Goal: Task Accomplishment & Management: Complete application form

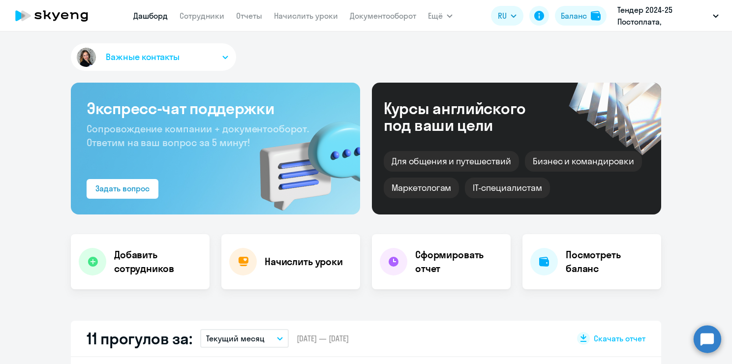
select select "30"
click at [211, 14] on link "Сотрудники" at bounding box center [201, 16] width 45 height 10
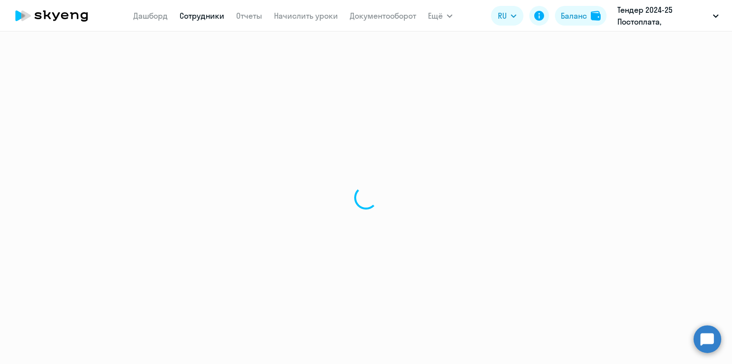
select select "30"
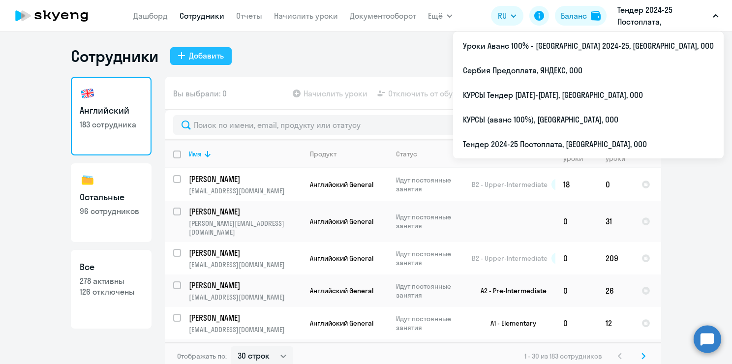
click at [190, 55] on div "Добавить" at bounding box center [206, 56] width 35 height 12
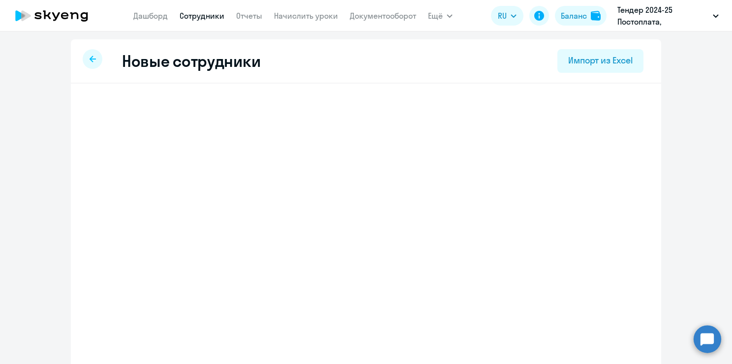
select select "english_adult_not_native_speaker"
select select "3"
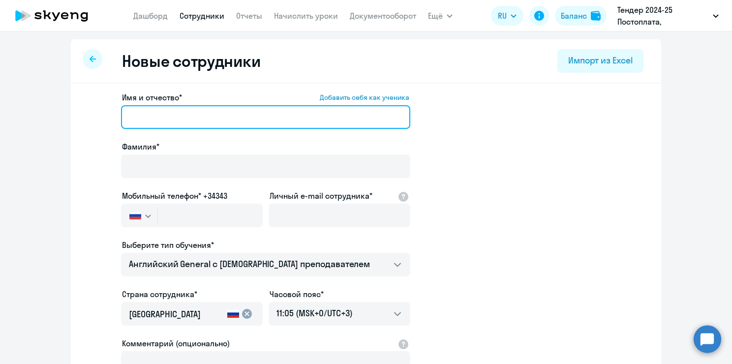
click at [177, 124] on input "Имя и отчество* Добавить себя как ученика" at bounding box center [265, 117] width 289 height 24
paste input "Антон Сергеевич Скорняков"
click at [151, 115] on input "Антон Сергеевич Скорняков" at bounding box center [265, 117] width 289 height 24
drag, startPoint x: 196, startPoint y: 111, endPoint x: 275, endPoint y: 116, distance: 79.8
click at [275, 116] on input "Антон Сергеевич Скорняков" at bounding box center [265, 117] width 289 height 24
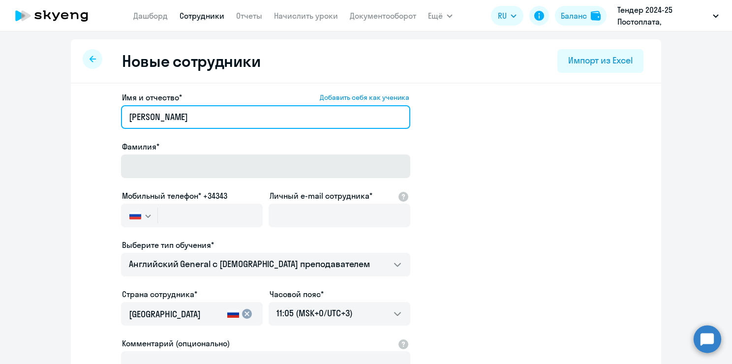
type input "Антон Сергеевич"
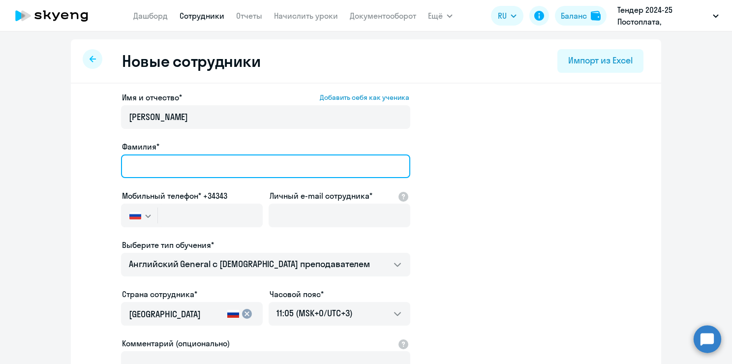
click at [166, 159] on input "Фамилия*" at bounding box center [265, 166] width 289 height 24
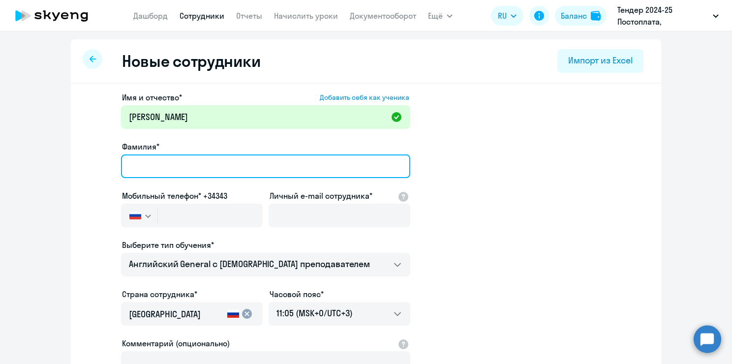
paste input "Скорняков"
type input "Скорняков"
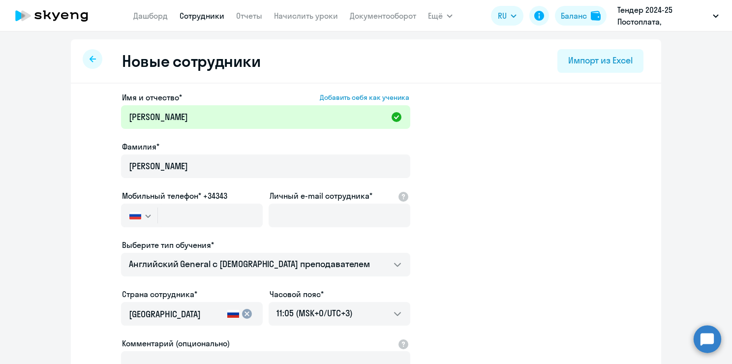
click at [475, 152] on app-new-student-form "Имя и отчество* Добавить себя как ученика Антон Сергеевич Фамилия* Скорняков Мо…" at bounding box center [366, 266] width 559 height 351
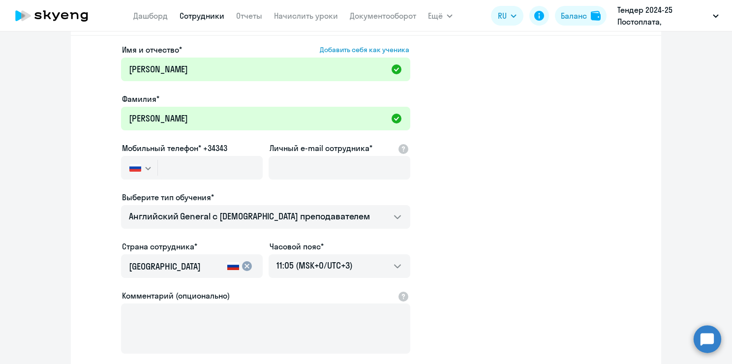
scroll to position [49, 0]
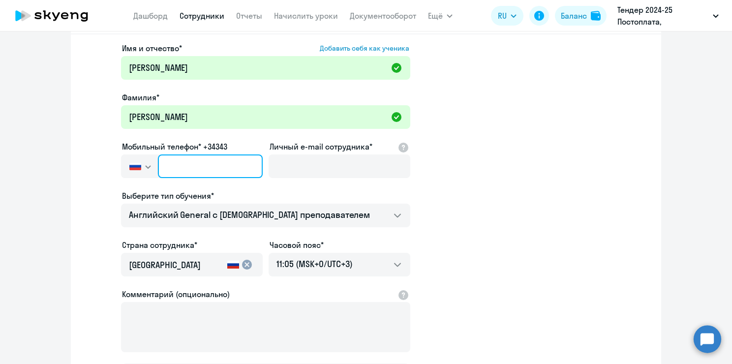
click at [215, 162] on input "text" at bounding box center [210, 166] width 105 height 24
paste input "+7 925 704-40-96"
type input "+7 925 704-40-96"
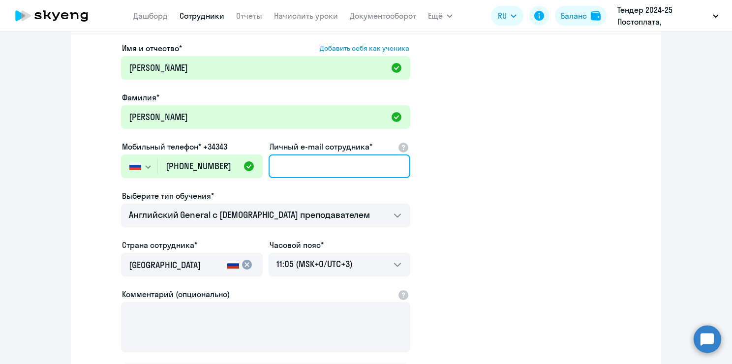
click at [327, 170] on input "Личный e-mail сотрудника*" at bounding box center [339, 166] width 142 height 24
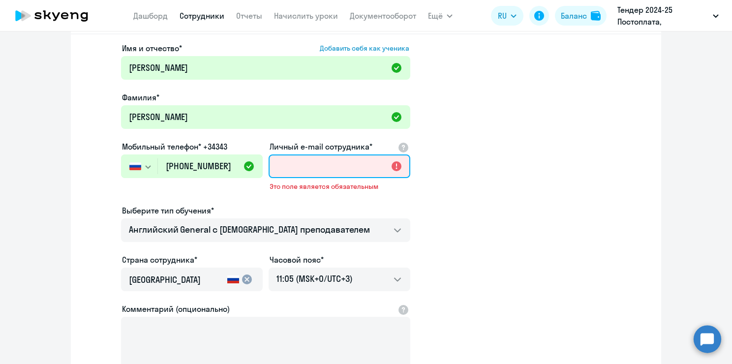
paste input "anskor@yandex-team.ru"
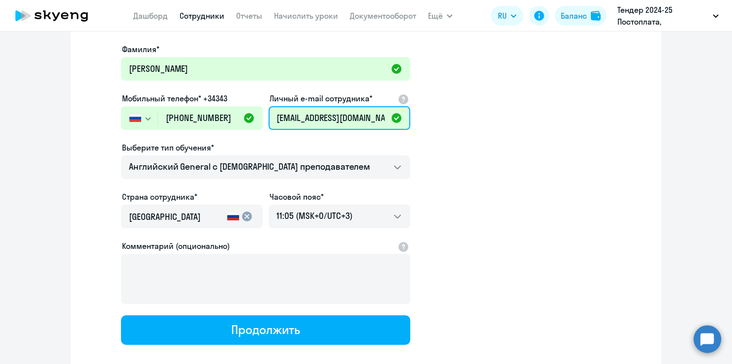
scroll to position [98, 0]
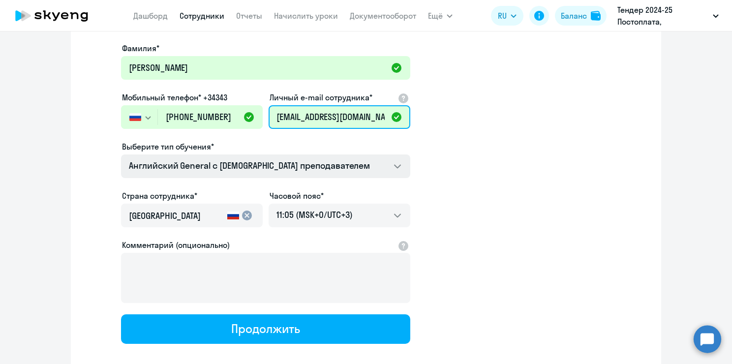
type input "anskor@yandex-team.ru"
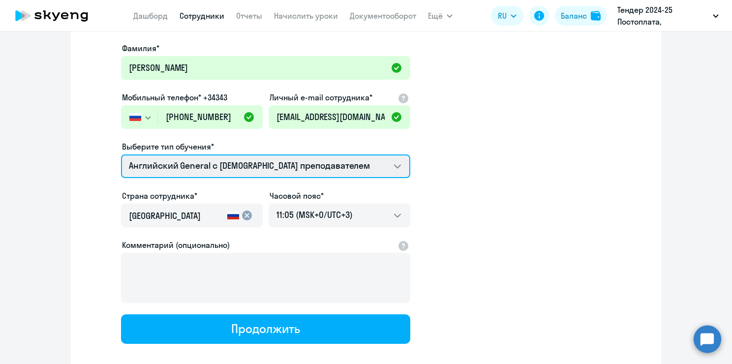
click at [316, 167] on select "Talks 15 минутные разговоры на английском Screening Test Премиум английский с р…" at bounding box center [265, 166] width 289 height 24
select select "english_adult_native_speaker"
click at [121, 154] on select "Talks 15 минутные разговоры на английском Screening Test Премиум английский с р…" at bounding box center [265, 166] width 289 height 24
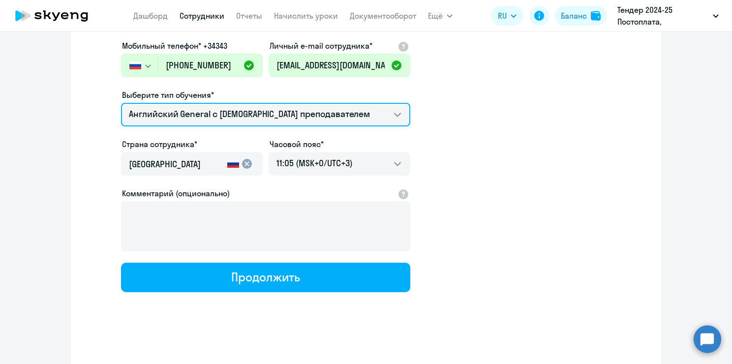
scroll to position [150, 0]
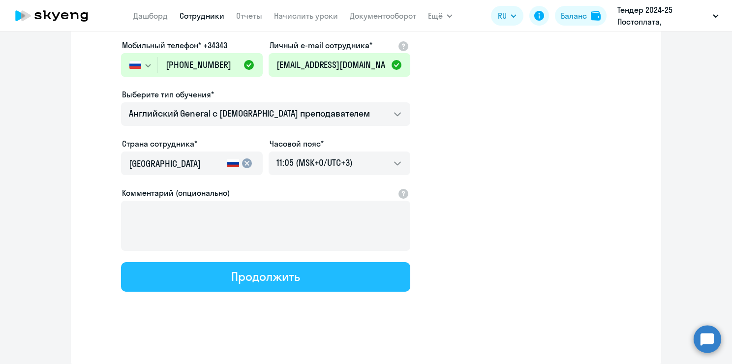
click at [275, 268] on div "Продолжить" at bounding box center [265, 276] width 68 height 16
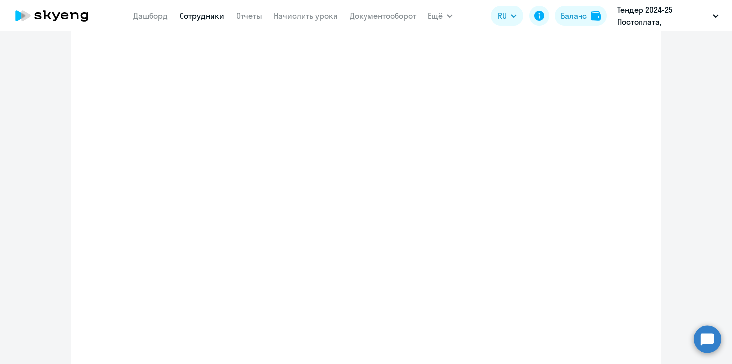
select select "english_adult_native_speaker"
select select "3"
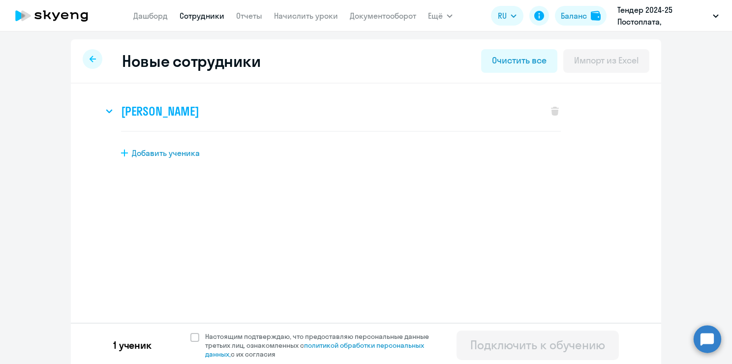
scroll to position [3, 0]
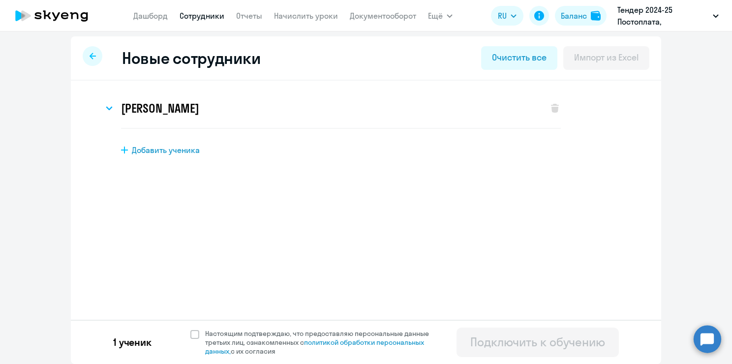
click at [217, 328] on div "1 ученик Настоящим подтверждаю, что предоставляю персональные данные третьих ли…" at bounding box center [366, 342] width 590 height 44
click at [212, 332] on span "Настоящим подтверждаю, что предоставляю персональные данные третьих лиц, ознако…" at bounding box center [323, 342] width 236 height 27
click at [190, 329] on input "Настоящим подтверждаю, что предоставляю персональные данные третьих лиц, ознако…" at bounding box center [190, 328] width 0 height 0
checkbox input "true"
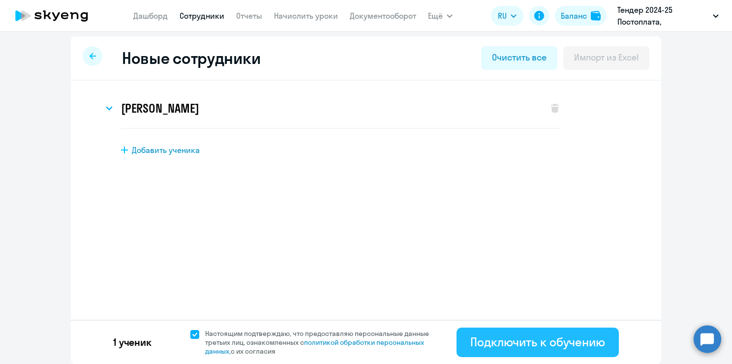
click at [481, 339] on div "Подключить к обучению" at bounding box center [537, 342] width 135 height 16
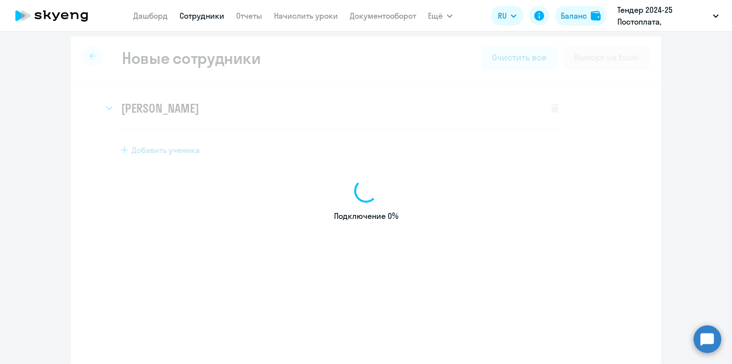
select select "english_adult_not_native_speaker"
select select "3"
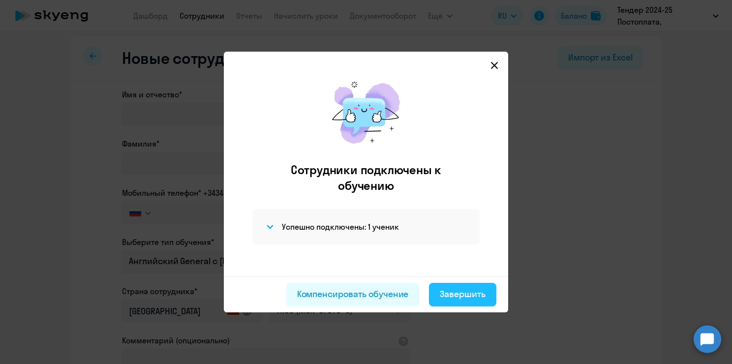
click at [475, 293] on div "Завершить" at bounding box center [463, 294] width 46 height 13
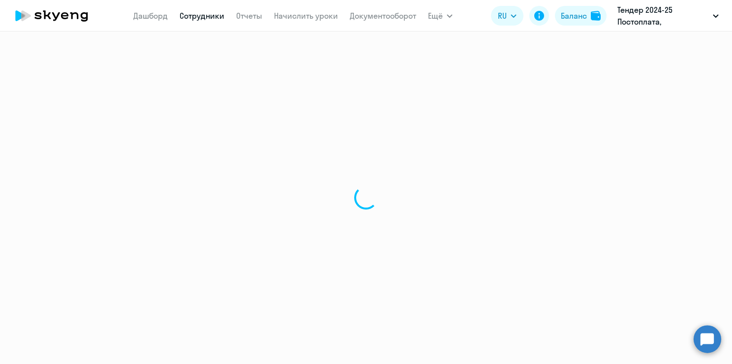
select select "30"
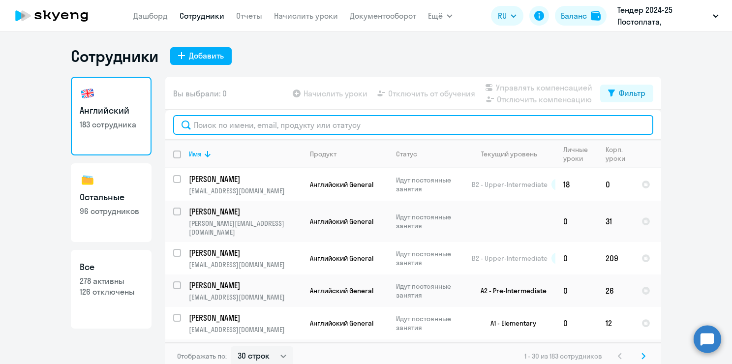
click at [231, 126] on input "text" at bounding box center [413, 125] width 480 height 20
paste input "anskor@yandex-team.ru"
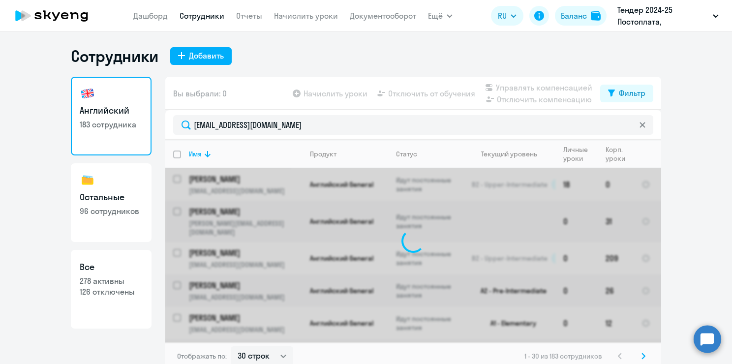
click at [309, 102] on div "Начислить уроки Отключить от обучения Управлять компенсацией Отключить компенса…" at bounding box center [445, 94] width 309 height 24
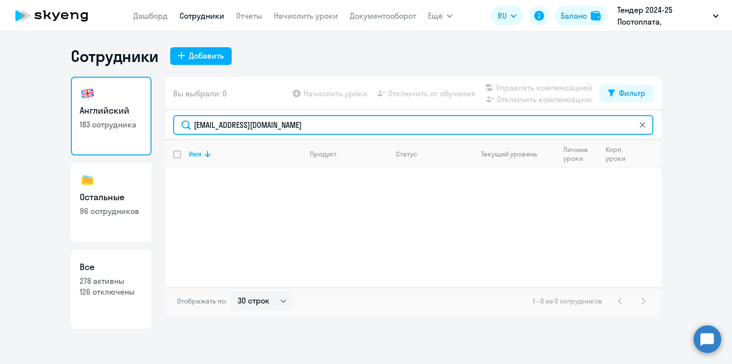
click at [233, 128] on input "anskor@yandex-team.ru" at bounding box center [413, 125] width 480 height 20
paste input "Скорняков"
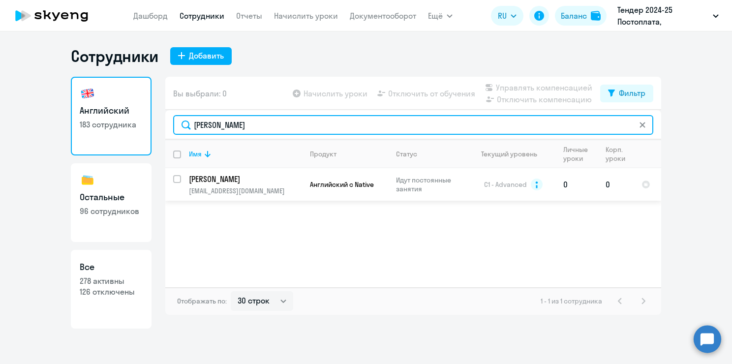
type input "Скорняков"
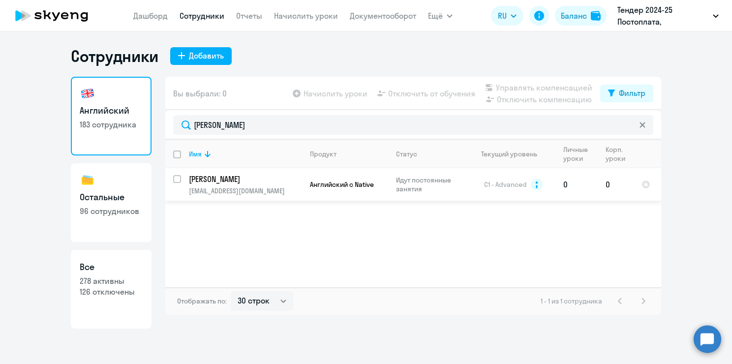
click at [458, 196] on td "Идут постоянные занятия" at bounding box center [426, 184] width 76 height 32
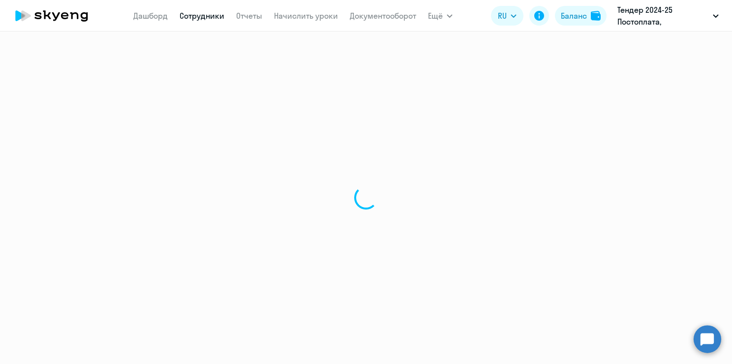
select select "english"
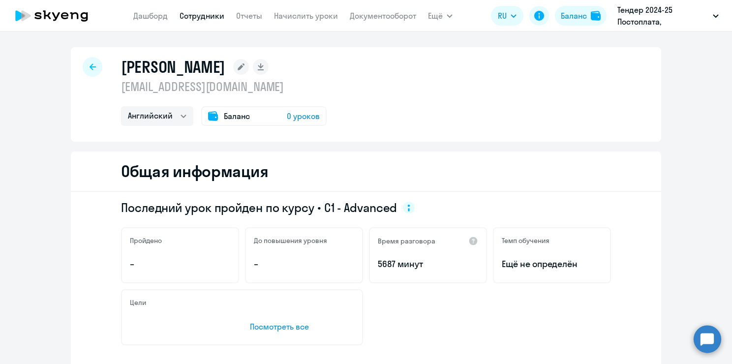
click at [241, 109] on div "Баланс 0 уроков" at bounding box center [263, 116] width 125 height 20
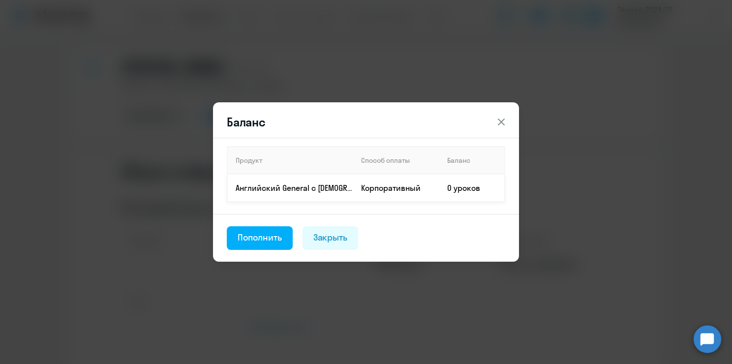
click at [456, 186] on td "0 уроков" at bounding box center [471, 188] width 65 height 28
click at [268, 232] on div "Пополнить" at bounding box center [259, 237] width 44 height 13
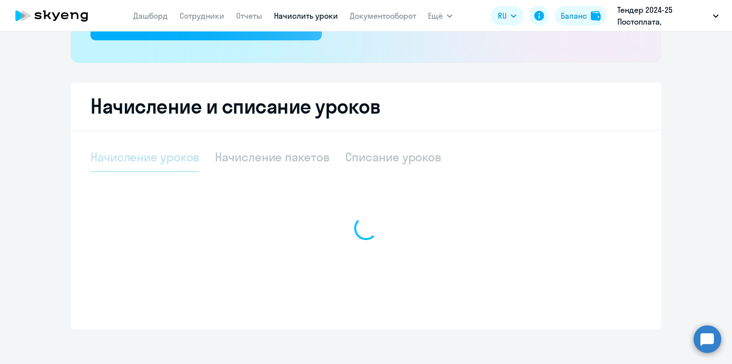
scroll to position [217, 0]
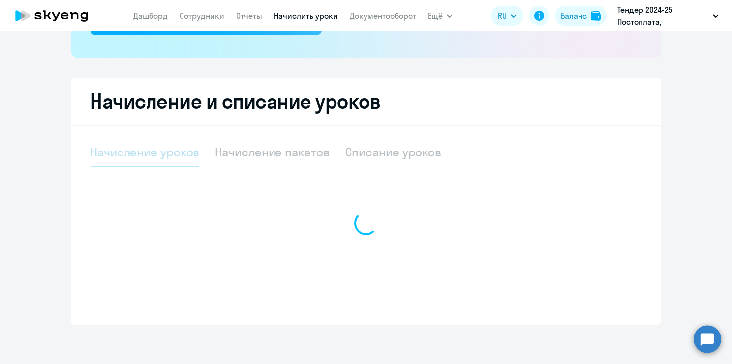
select select "10"
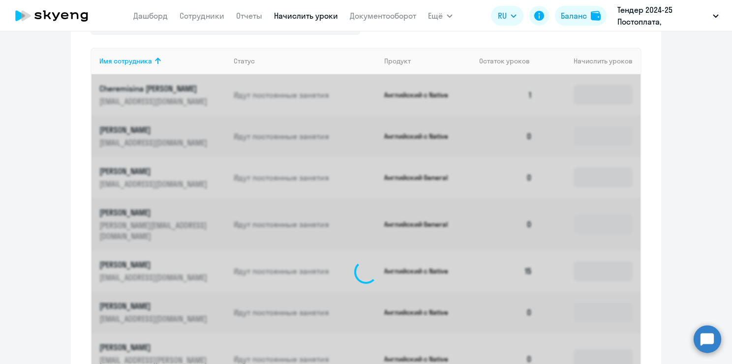
scroll to position [359, 0]
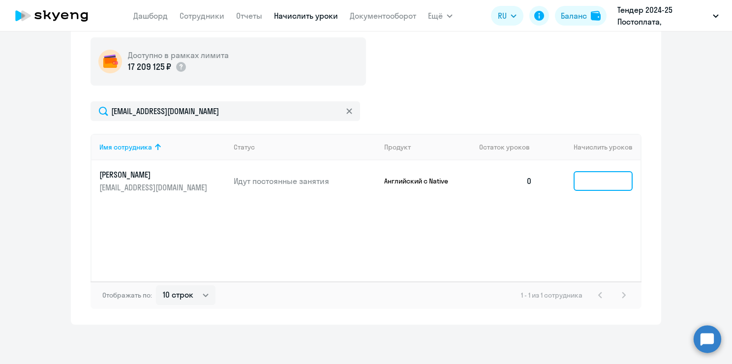
click at [592, 182] on input at bounding box center [602, 181] width 59 height 20
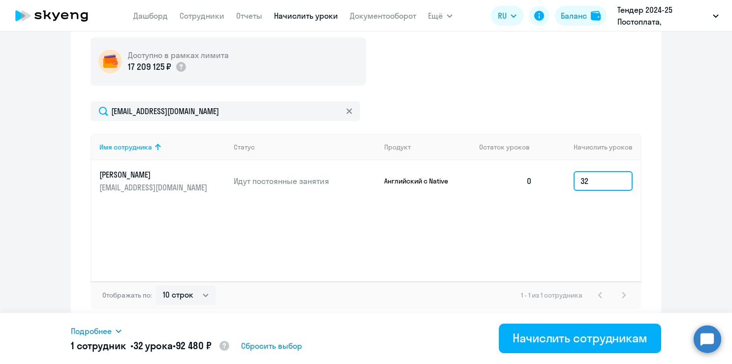
type input "32"
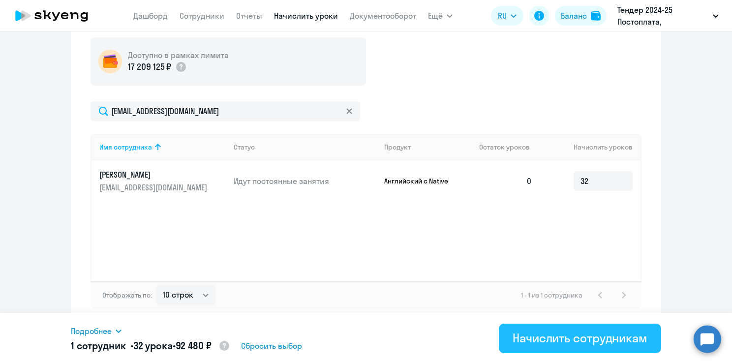
click at [565, 341] on div "Начислить сотрудникам" at bounding box center [579, 338] width 135 height 16
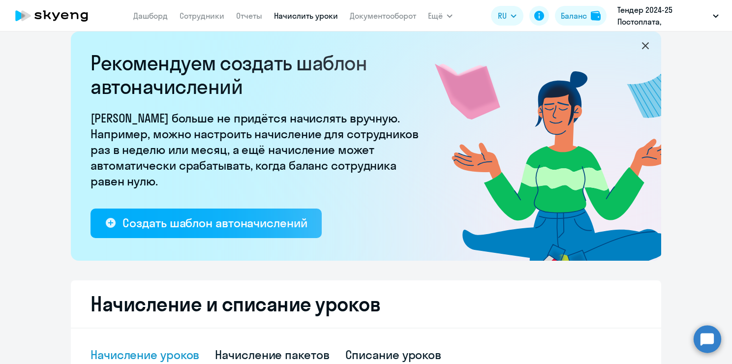
scroll to position [0, 0]
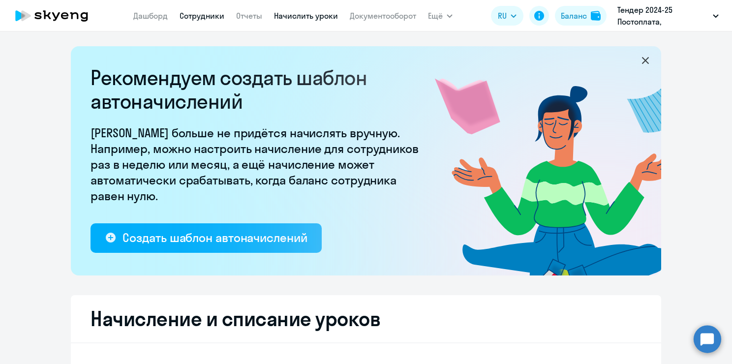
click at [210, 17] on link "Сотрудники" at bounding box center [201, 16] width 45 height 10
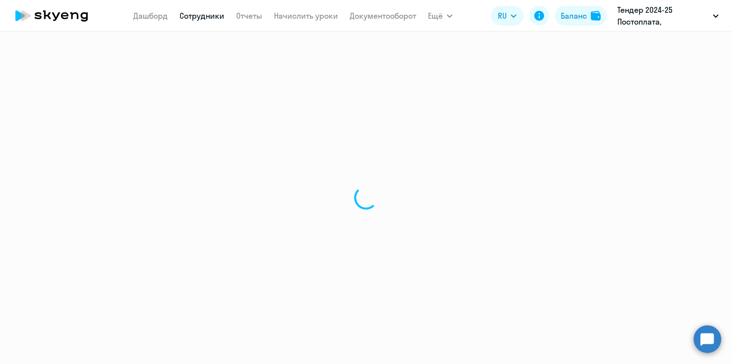
select select "30"
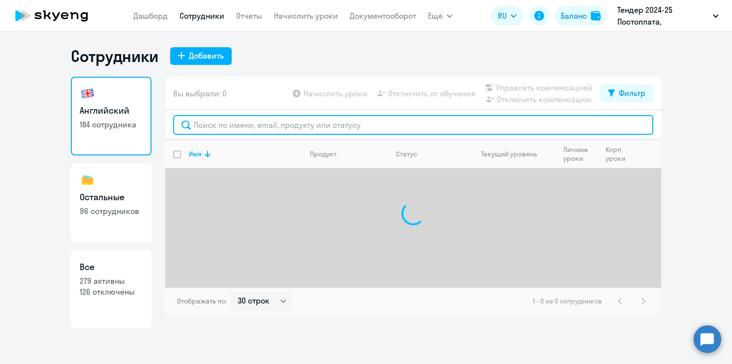
click at [232, 128] on input "text" at bounding box center [413, 125] width 480 height 20
paste input "Мамаева"
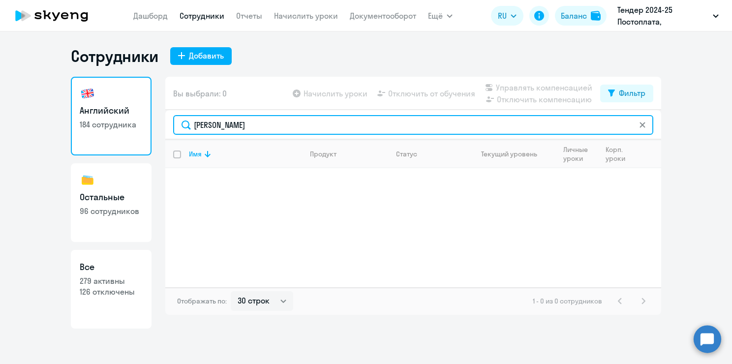
click at [214, 123] on input "Мамаева" at bounding box center [413, 125] width 480 height 20
paste input "v-ollga@yandex-team.ru"
click at [246, 130] on input "v-ollga@yandex-team.ru" at bounding box center [413, 125] width 480 height 20
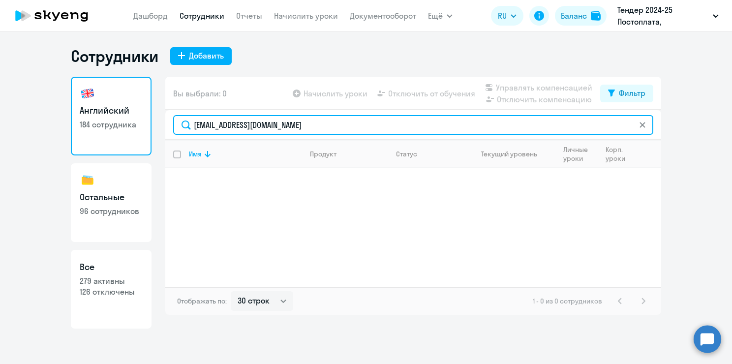
click at [246, 130] on input "v-ollga@yandex-team.ru" at bounding box center [413, 125] width 480 height 20
paste input "+7 905 512-41-24"
click at [230, 119] on input "+7 905 512-41-24" at bounding box center [413, 125] width 480 height 20
click at [230, 120] on input "+7 905 512-41-24" at bounding box center [413, 125] width 480 height 20
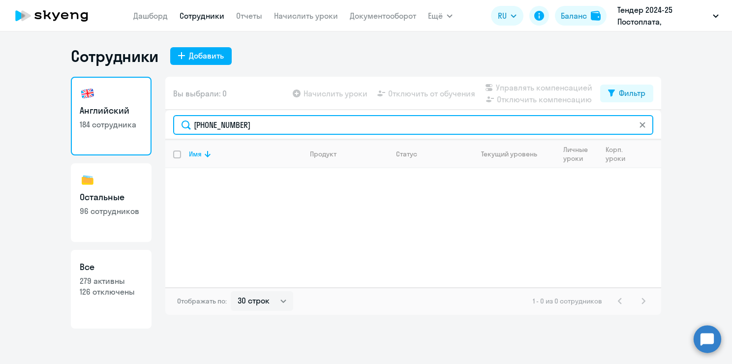
paste input "Ольга"
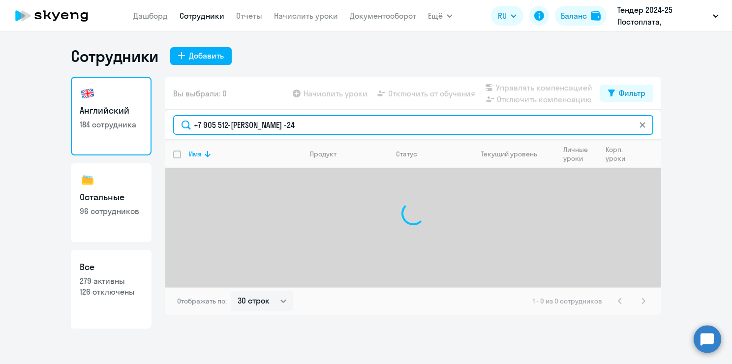
click at [226, 123] on input "+7 905 512-Ольга -24" at bounding box center [413, 125] width 480 height 20
paste input "Ольга"
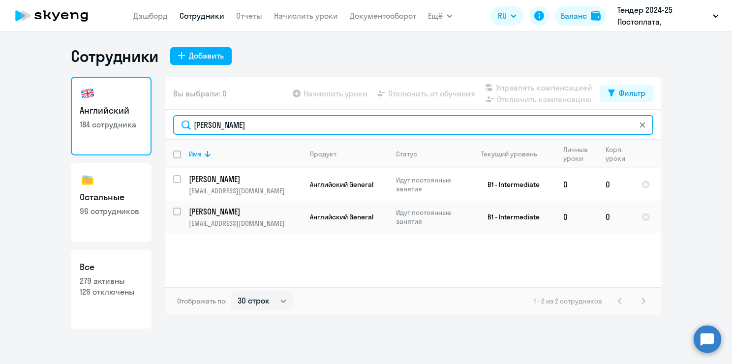
type input "Ольга"
